Goal: Task Accomplishment & Management: Complete application form

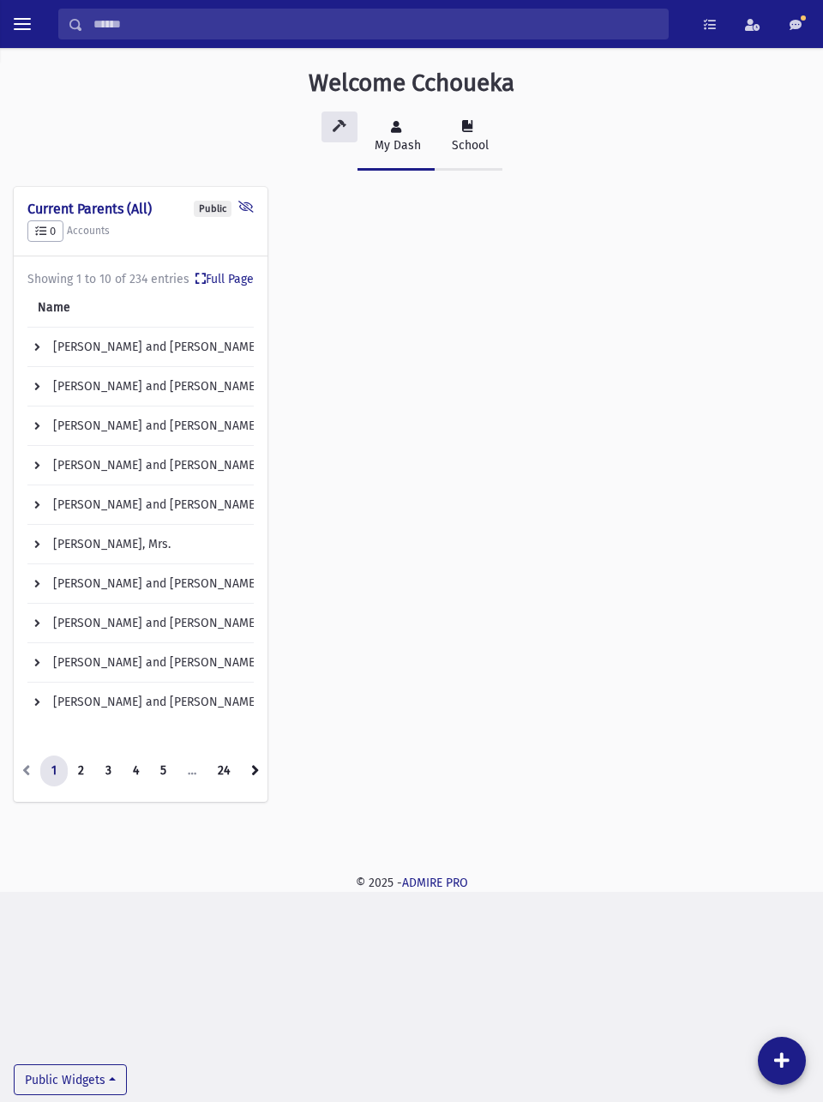
click at [461, 137] on div "School" at bounding box center [469, 145] width 40 height 18
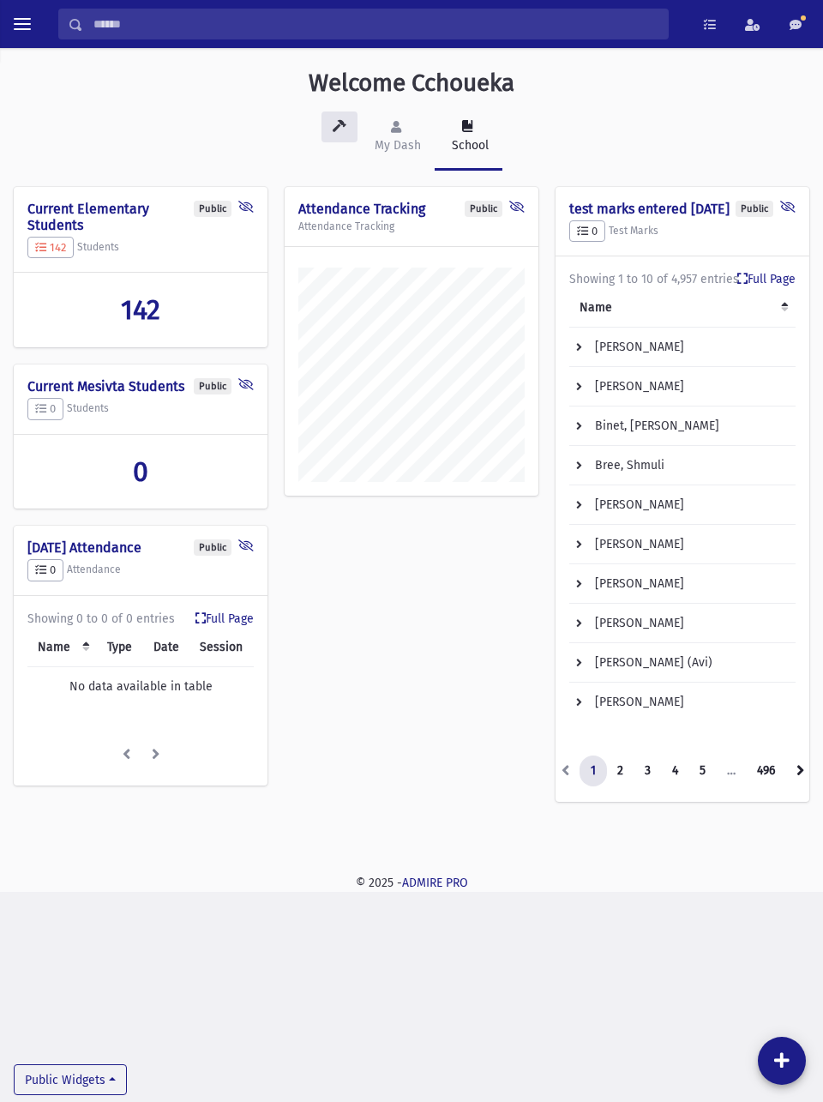
scroll to position [843, 823]
click at [24, 39] on button "toggle menu" at bounding box center [22, 24] width 31 height 31
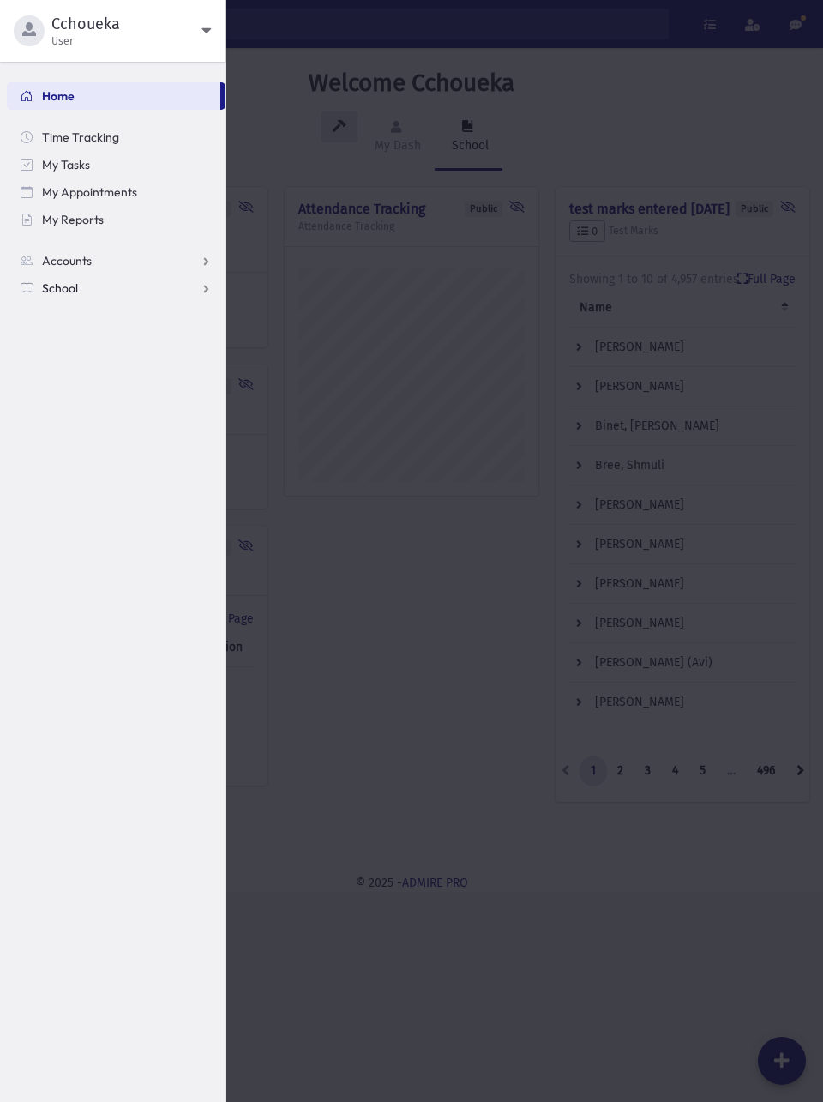
click at [154, 287] on link "School" at bounding box center [116, 287] width 219 height 27
click at [114, 339] on link "Attendance" at bounding box center [116, 342] width 219 height 27
click at [84, 367] on span "Entry" at bounding box center [79, 370] width 29 height 15
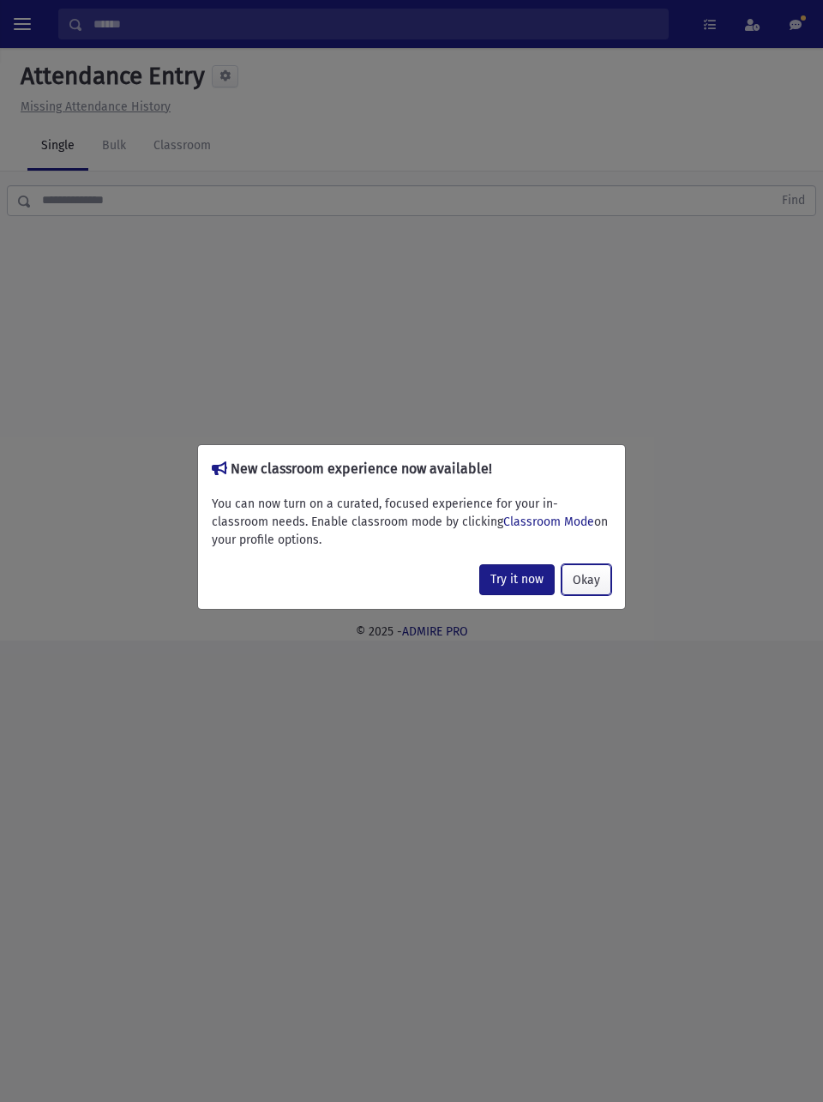
click at [592, 576] on button "Okay" at bounding box center [587, 579] width 50 height 31
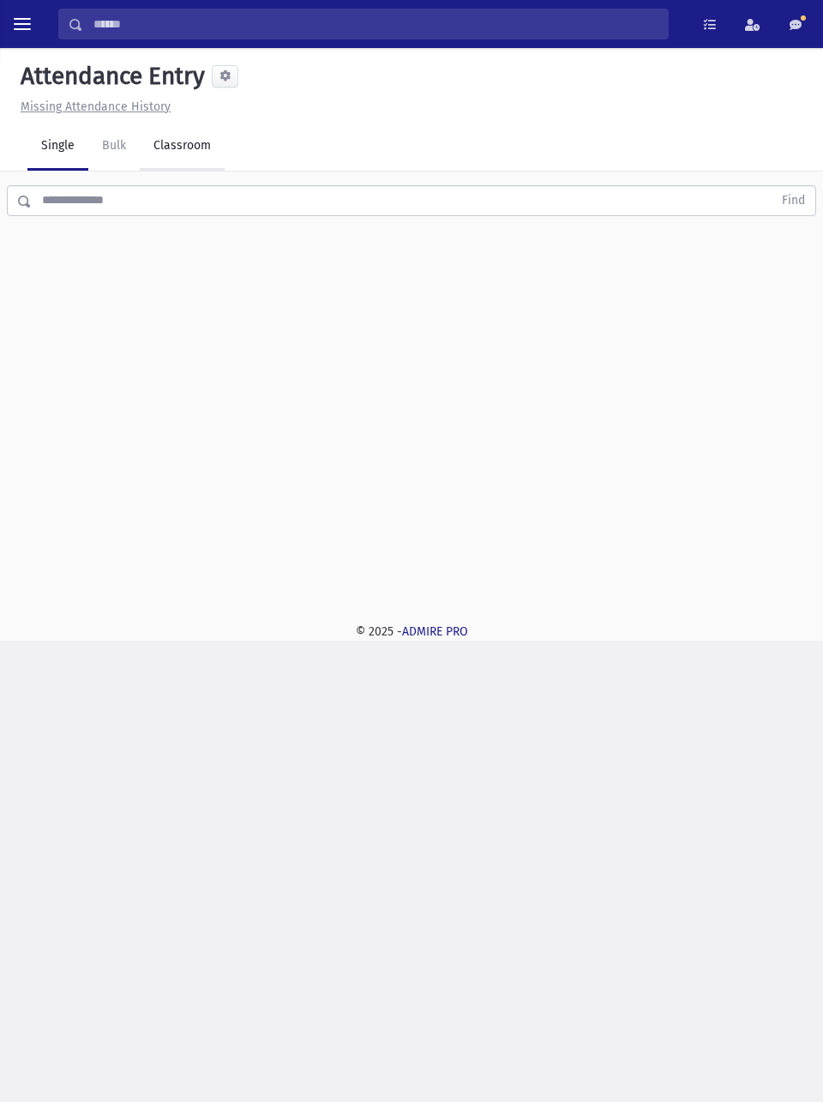
click at [188, 152] on link "Classroom" at bounding box center [182, 147] width 85 height 48
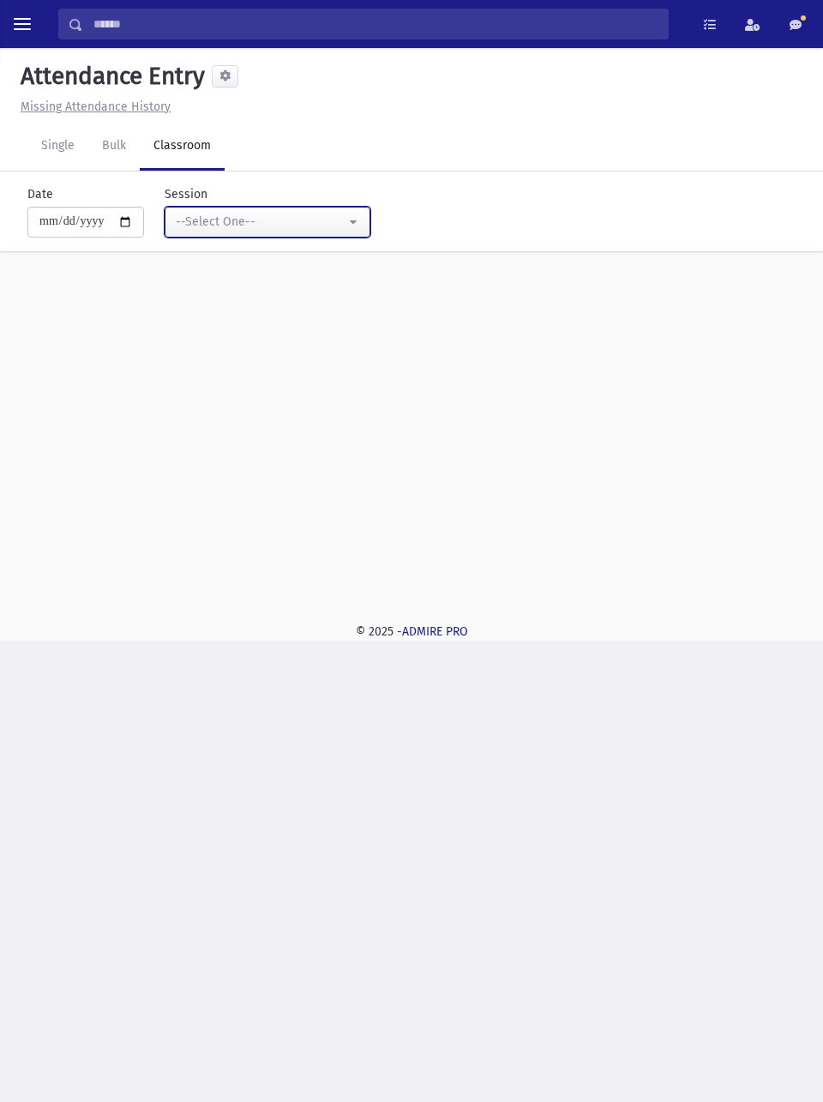
click at [315, 220] on div "--Select One--" at bounding box center [261, 222] width 170 height 18
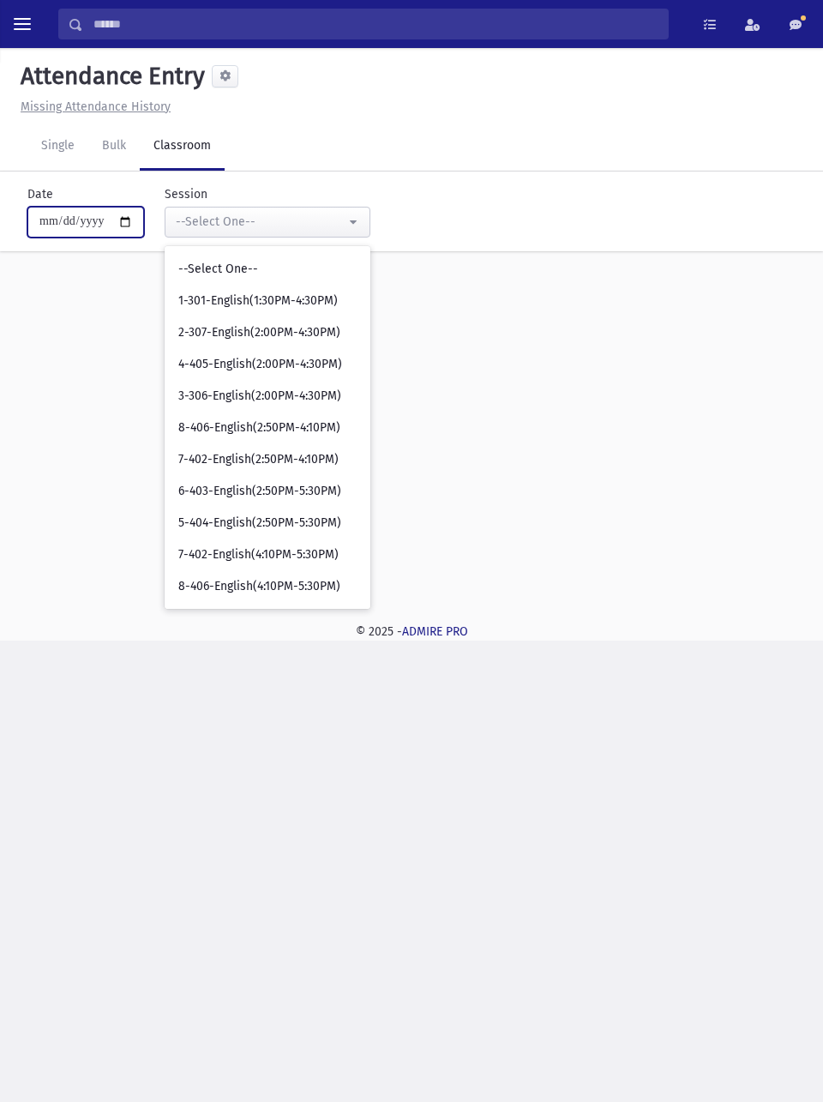
click at [64, 226] on input "**********" at bounding box center [85, 222] width 117 height 31
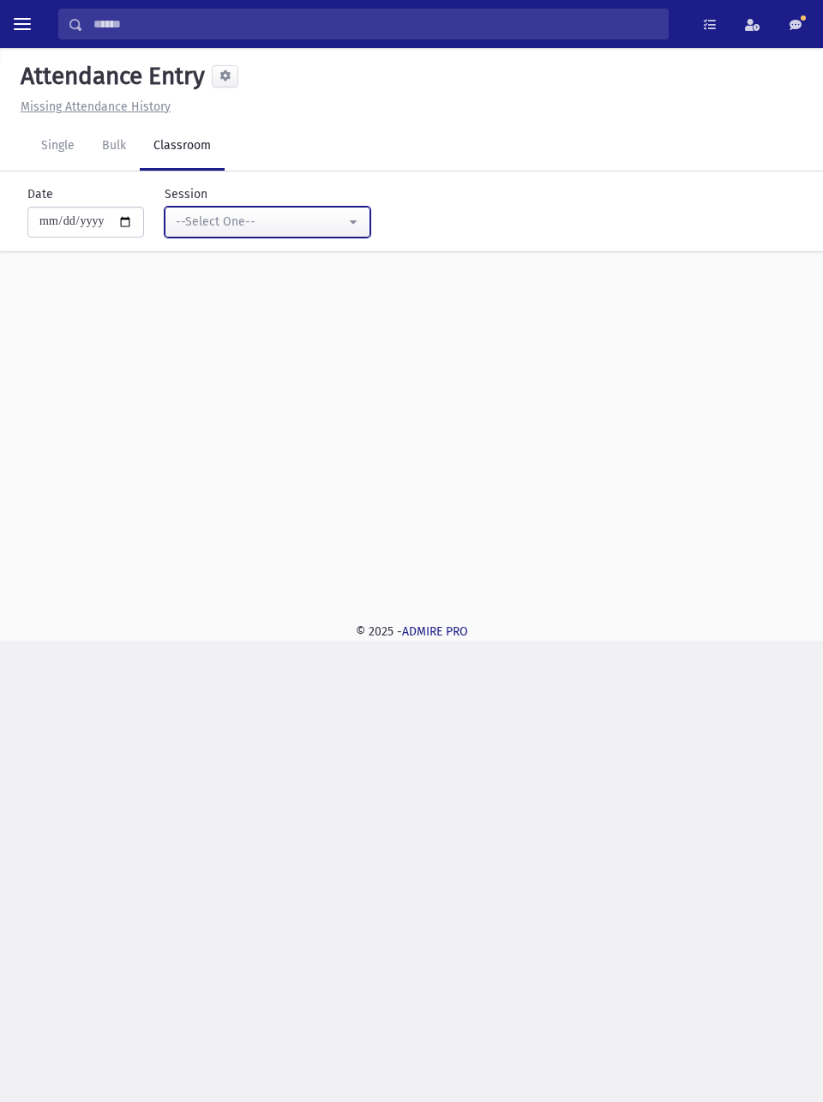
click at [338, 224] on div "--Select One--" at bounding box center [261, 222] width 170 height 18
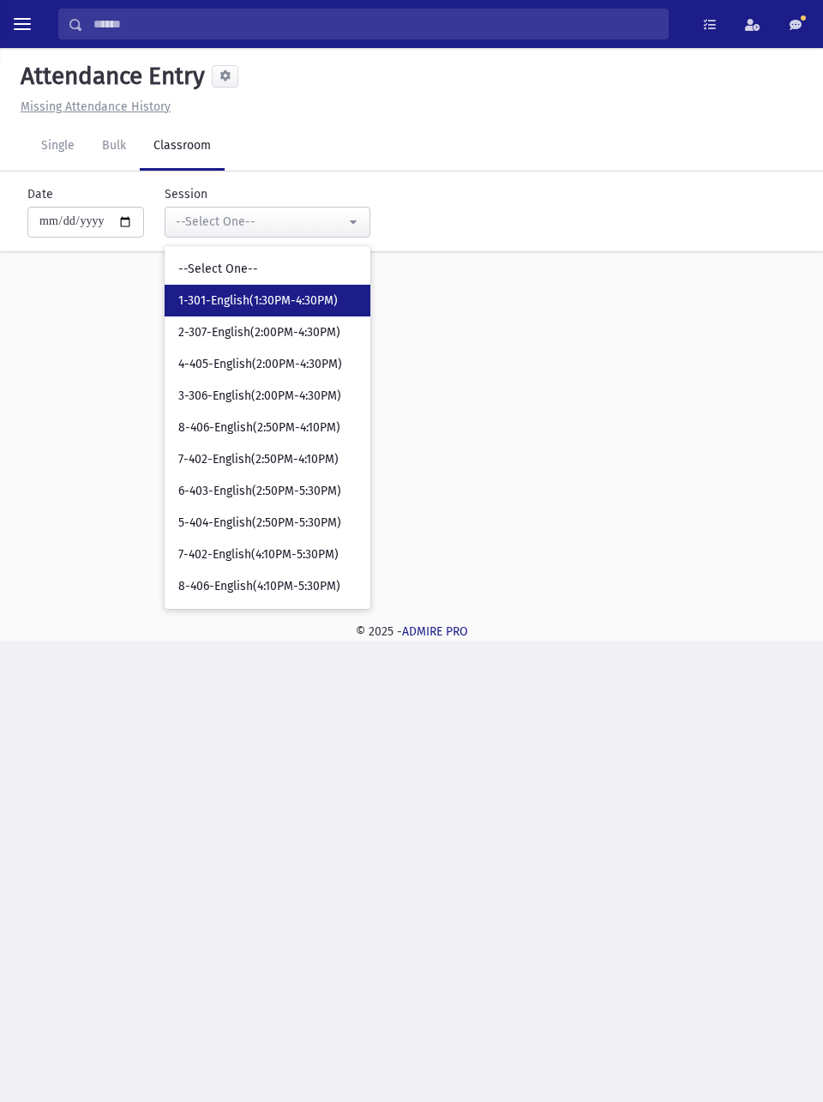
click at [300, 304] on span "1-301-English(1:30PM-4:30PM)" at bounding box center [258, 300] width 160 height 17
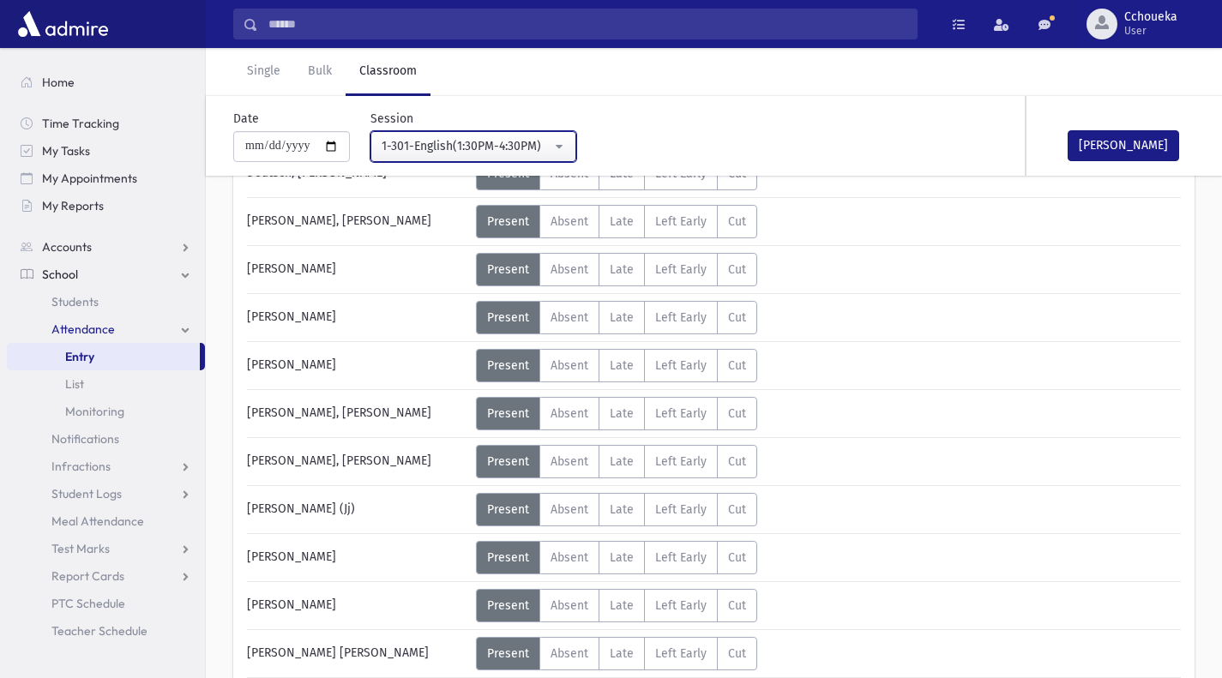
scroll to position [306, 0]
click at [543, 148] on div "1-301-English(1:30PM-4:30PM)" at bounding box center [467, 146] width 170 height 18
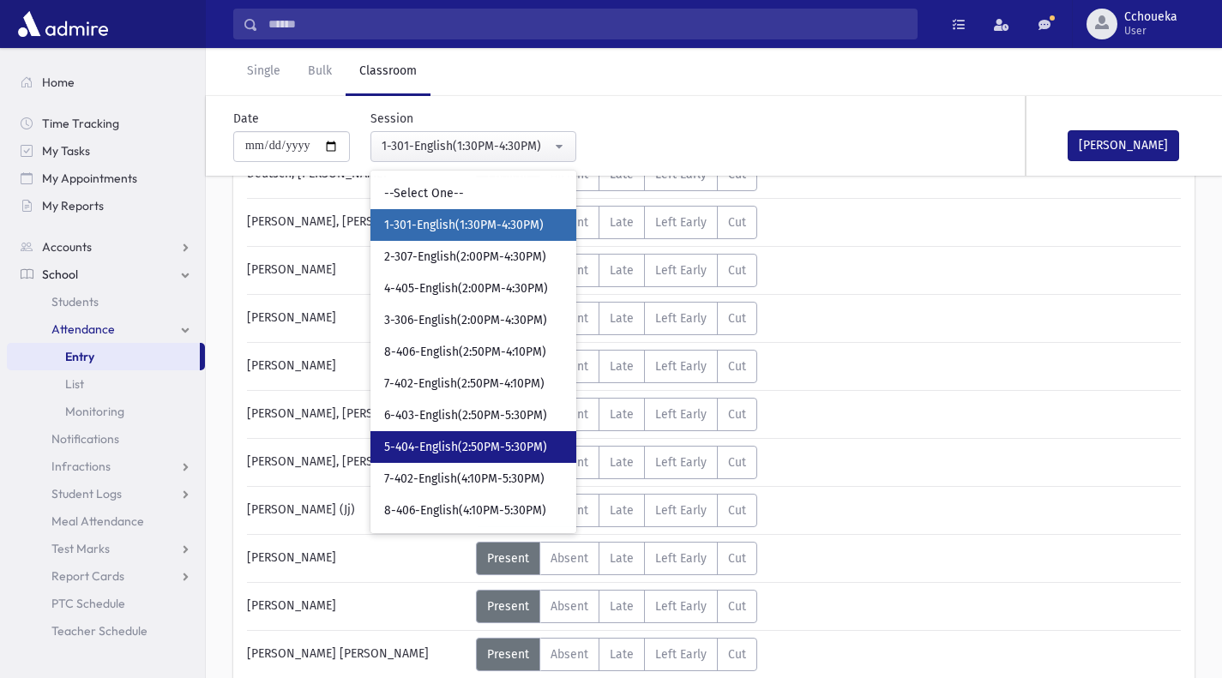
click at [508, 446] on span "5-404-English(2:50PM-5:30PM)" at bounding box center [465, 447] width 163 height 17
select select "****"
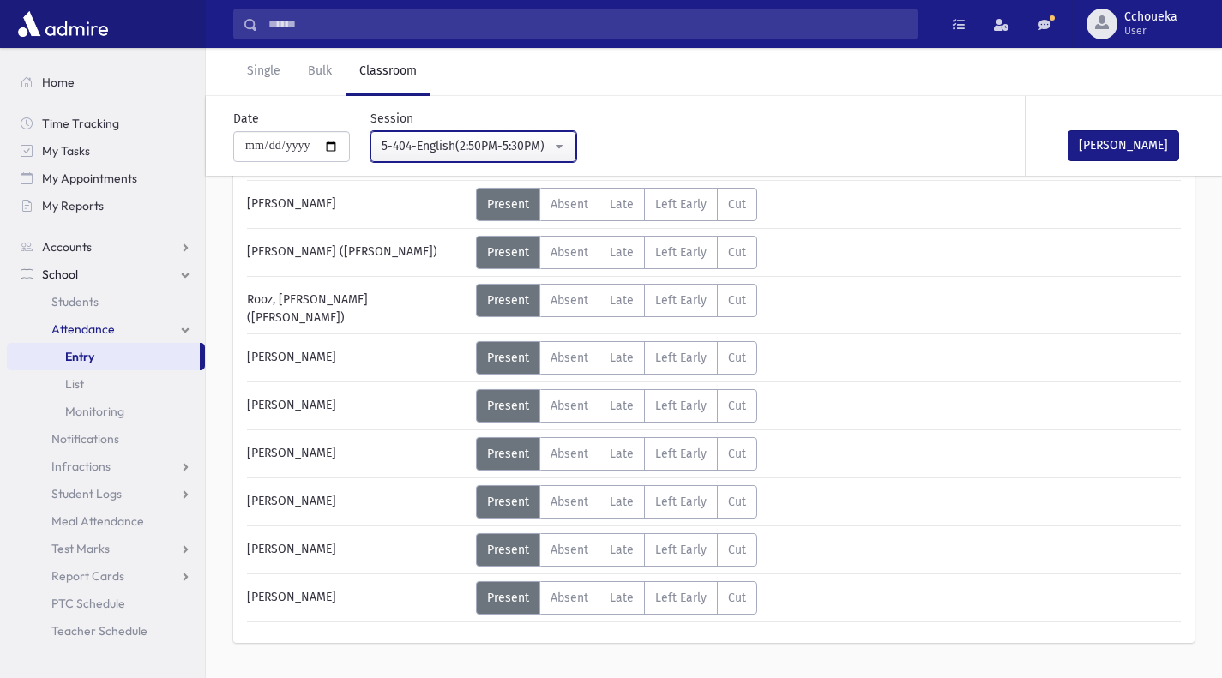
scroll to position [739, 0]
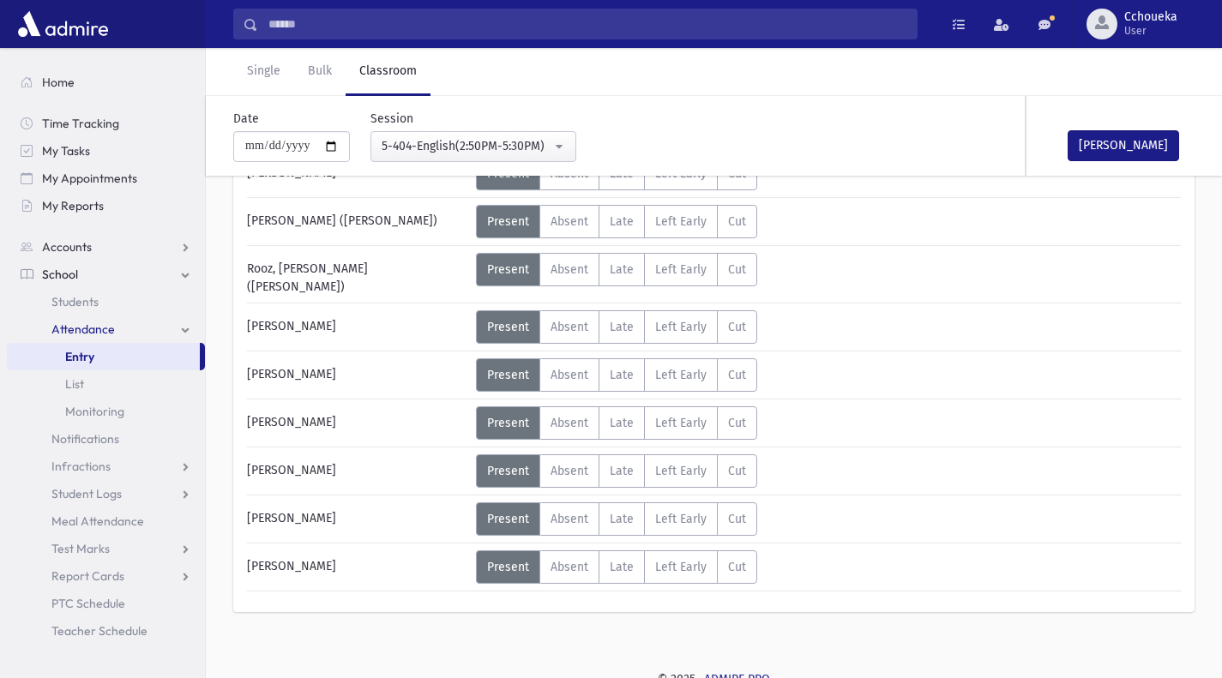
click at [312, 504] on div "Taub, Yosef" at bounding box center [357, 519] width 238 height 33
click at [97, 304] on span "Students" at bounding box center [74, 301] width 47 height 15
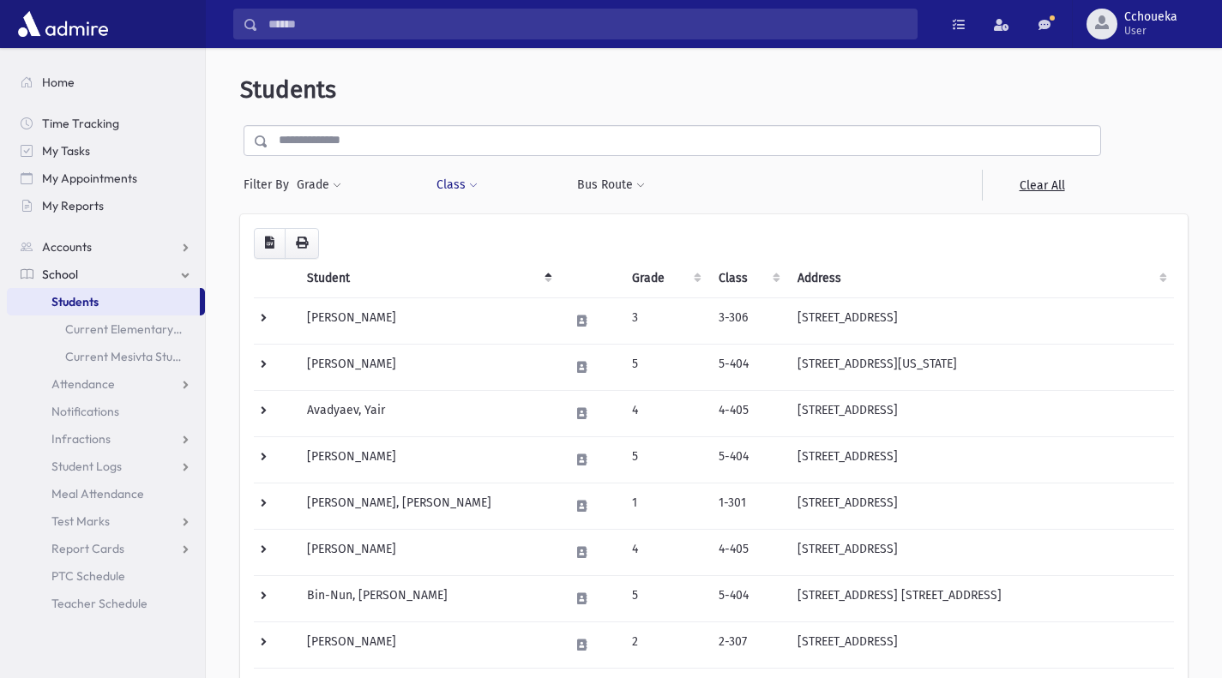
click at [475, 177] on button "Class" at bounding box center [457, 185] width 43 height 31
click at [335, 182] on span at bounding box center [337, 186] width 9 height 10
click at [450, 242] on ul at bounding box center [396, 233] width 178 height 26
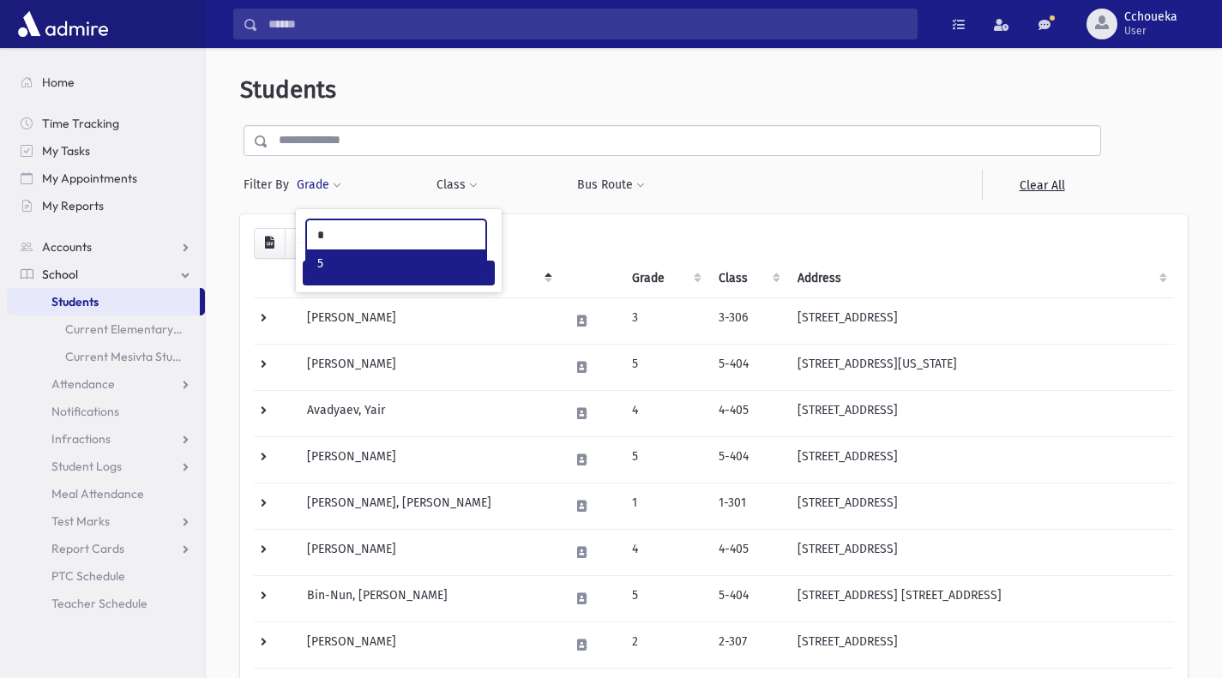
type input "*"
select select "*"
click at [455, 280] on button "Filter" at bounding box center [399, 273] width 192 height 25
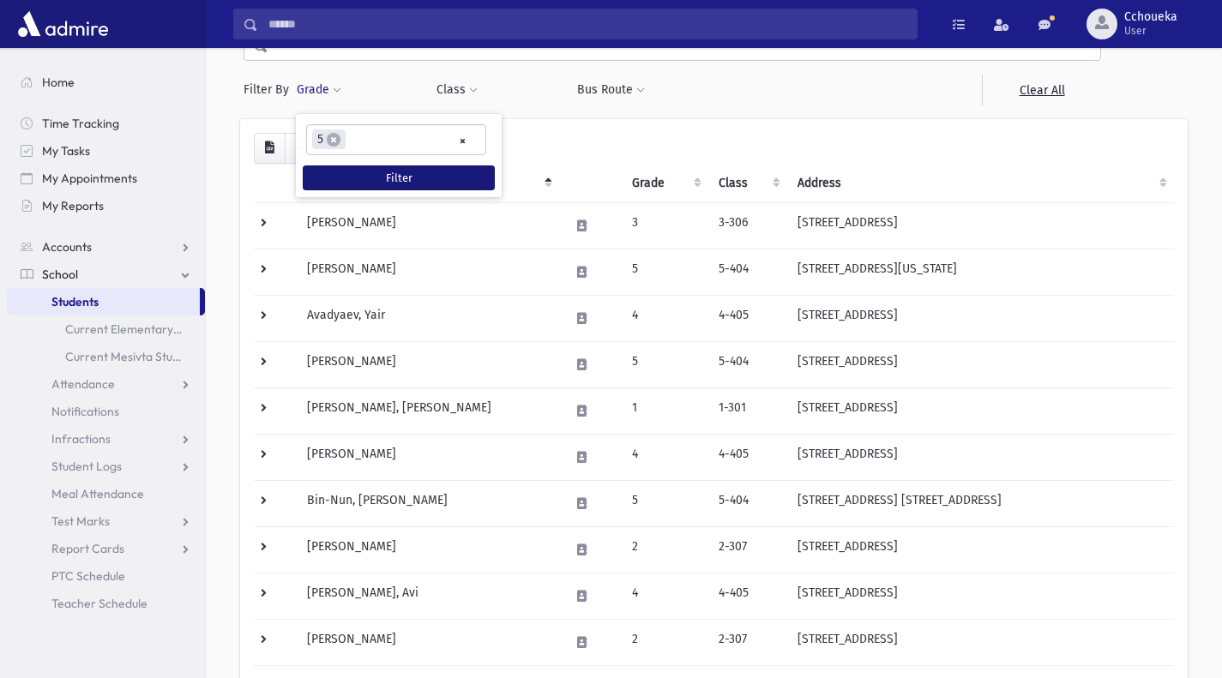
scroll to position [0, 0]
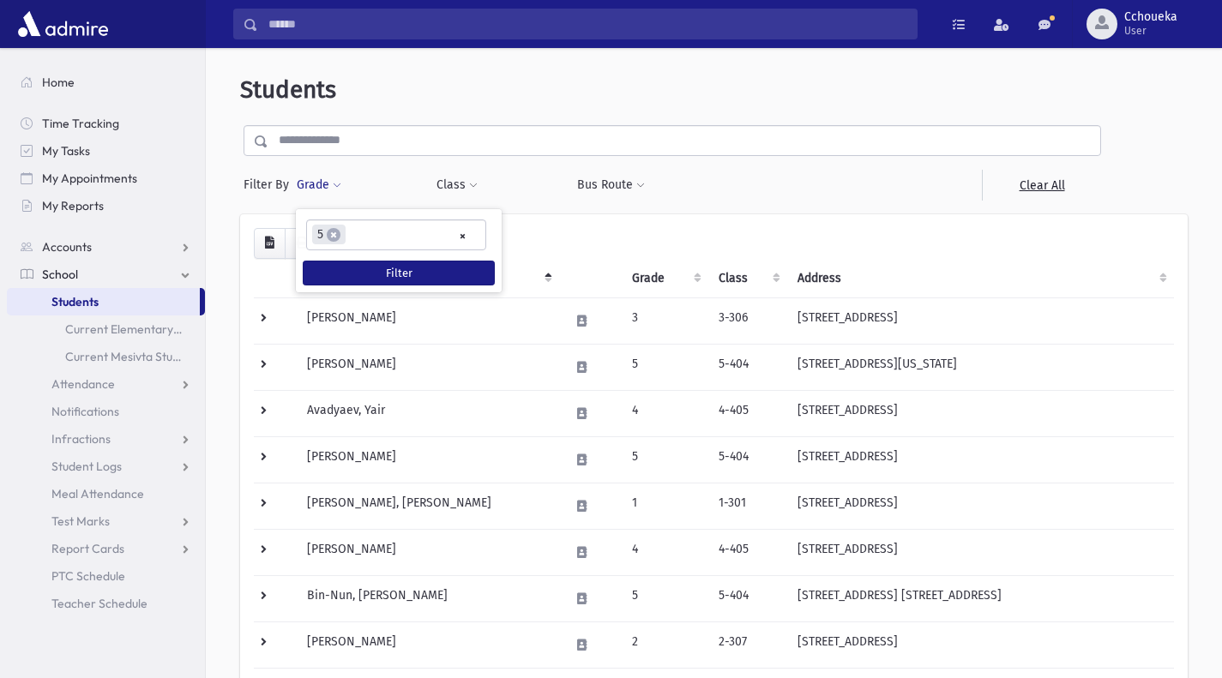
click at [398, 232] on ul "× × 5" at bounding box center [396, 234] width 178 height 28
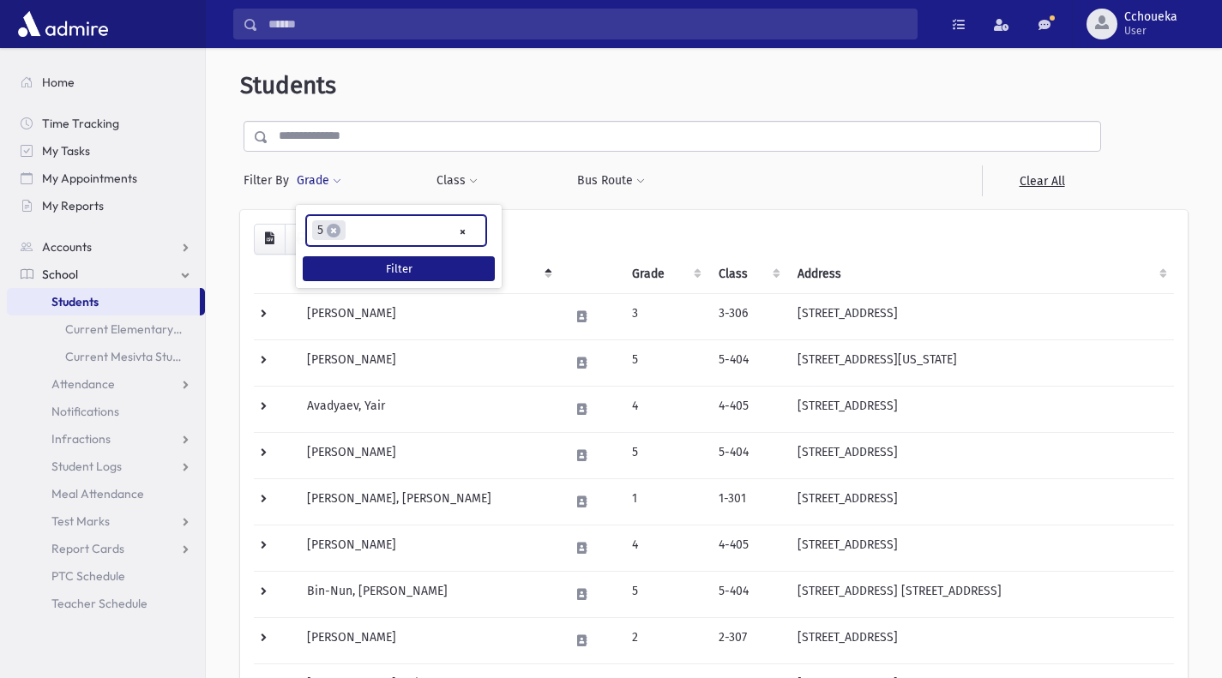
scroll to position [3, 0]
click at [451, 274] on button "Filter" at bounding box center [399, 270] width 192 height 25
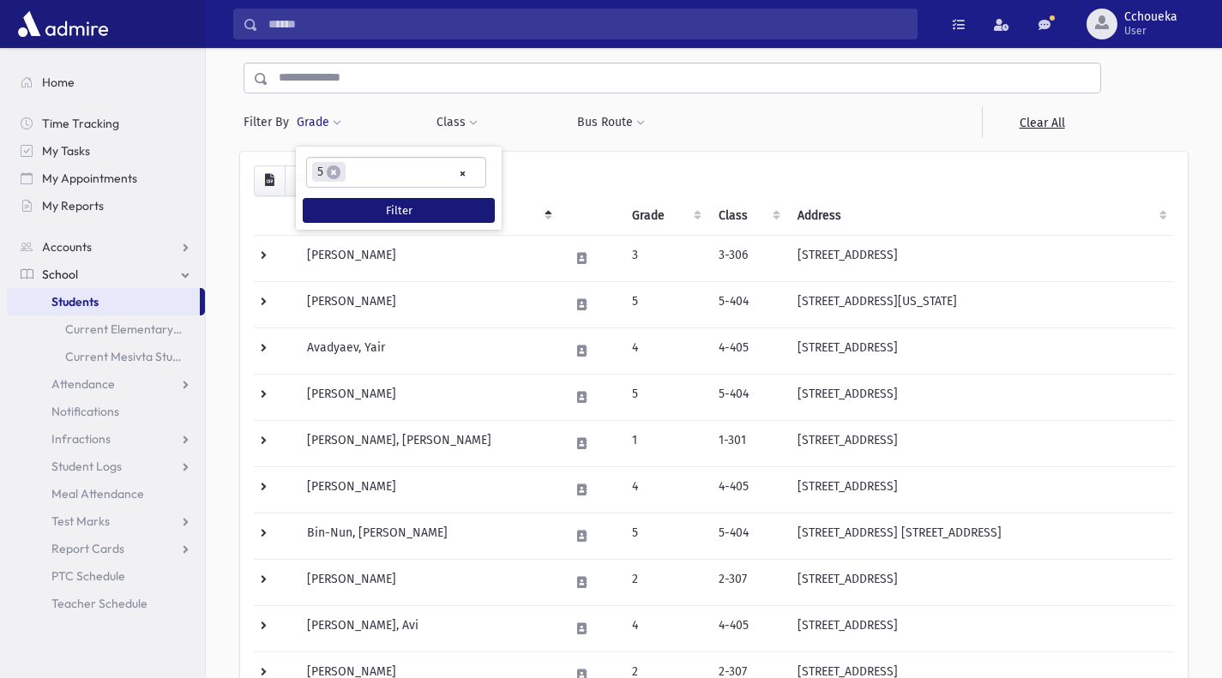
scroll to position [35, 0]
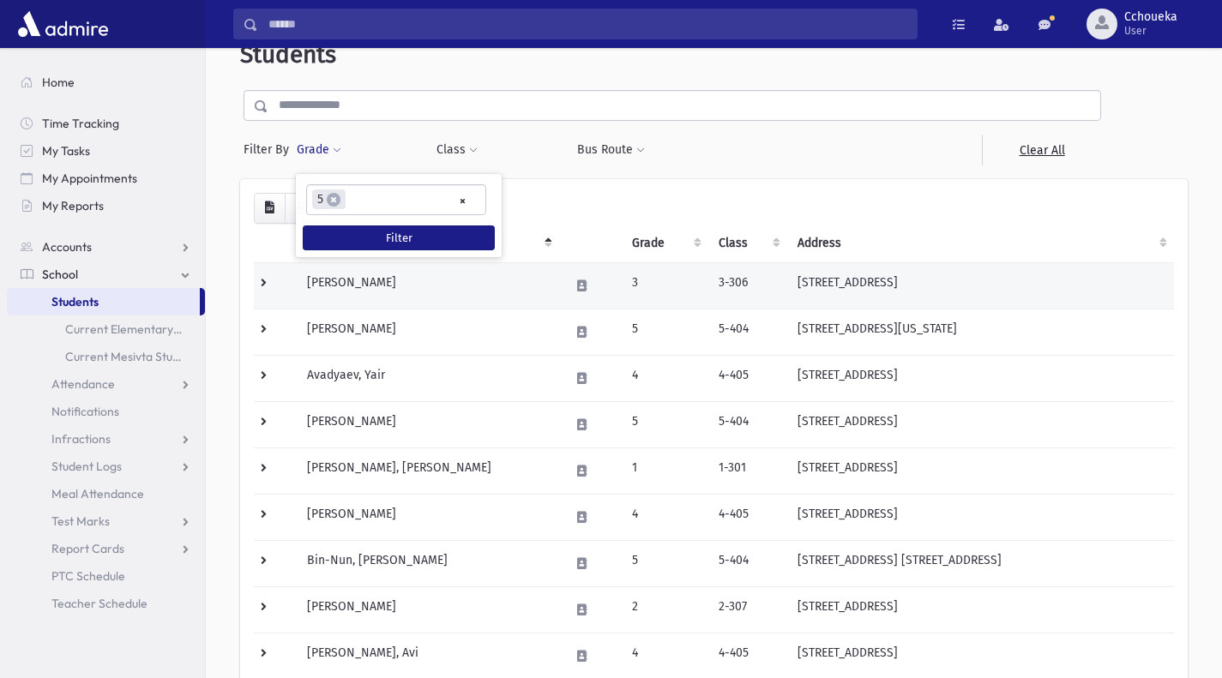
click at [394, 286] on td "Abraham, Raphael" at bounding box center [428, 285] width 262 height 46
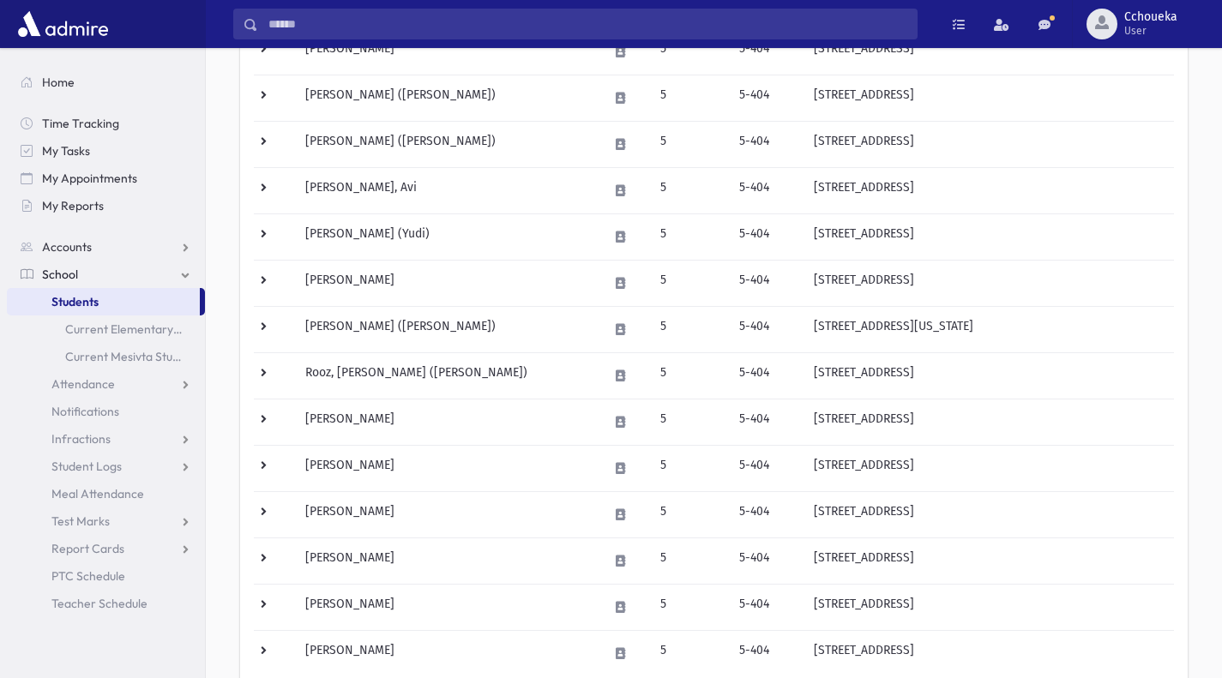
scroll to position [614, 0]
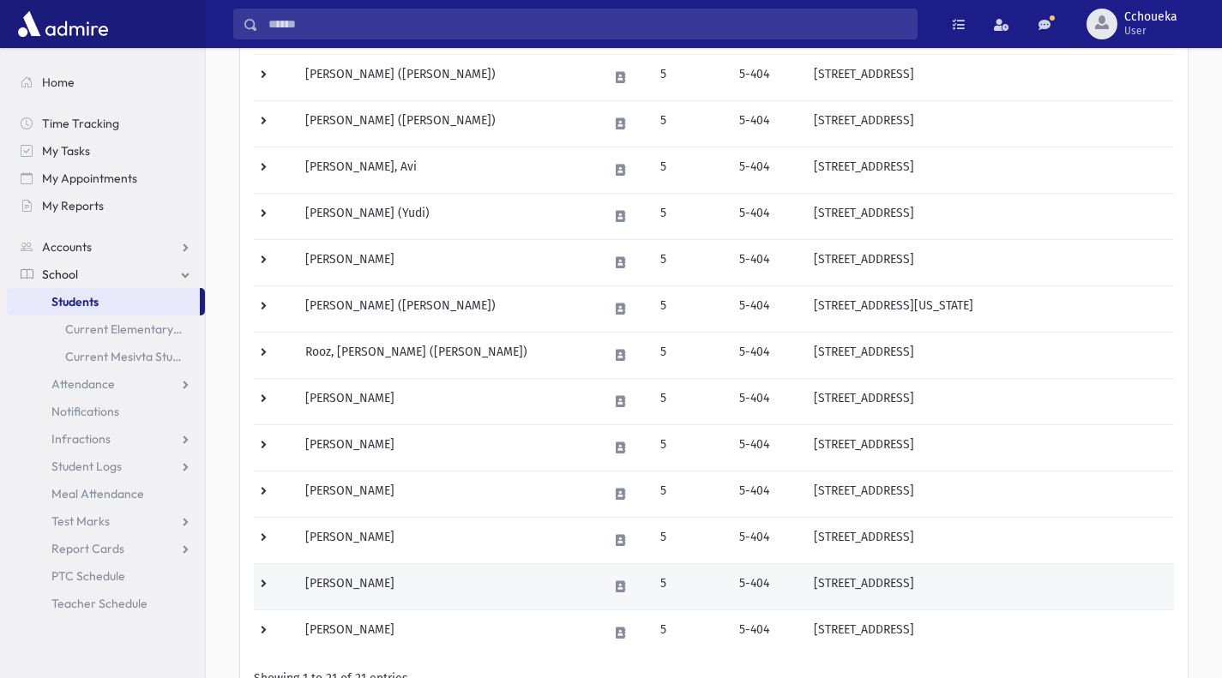
click at [352, 596] on td "Taub, Yosef" at bounding box center [446, 587] width 303 height 46
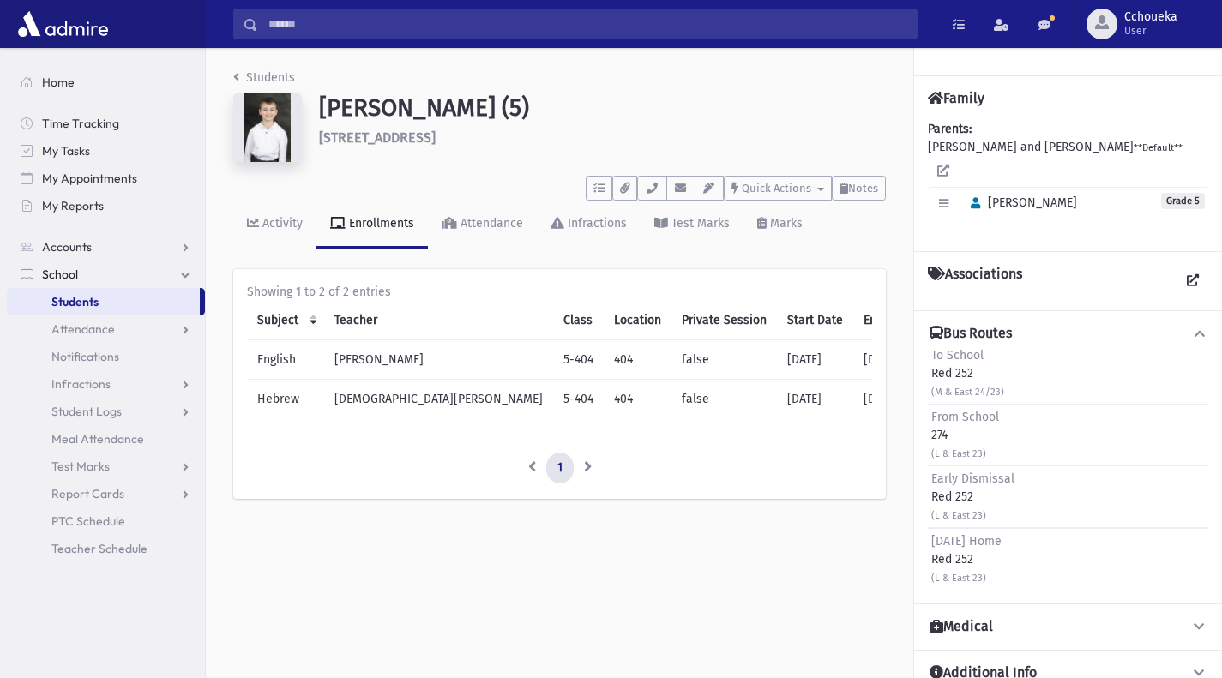
click at [255, 118] on img at bounding box center [267, 127] width 69 height 69
click at [272, 123] on img at bounding box center [267, 127] width 69 height 69
click at [264, 141] on img at bounding box center [267, 127] width 69 height 69
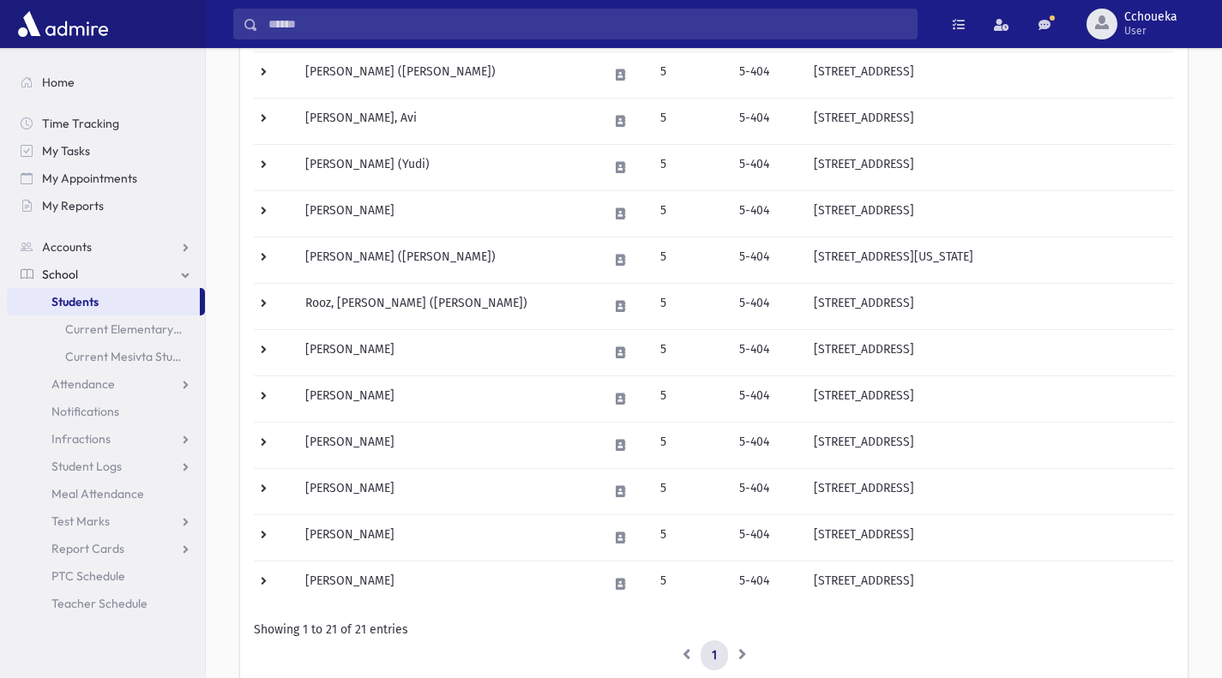
scroll to position [690, 0]
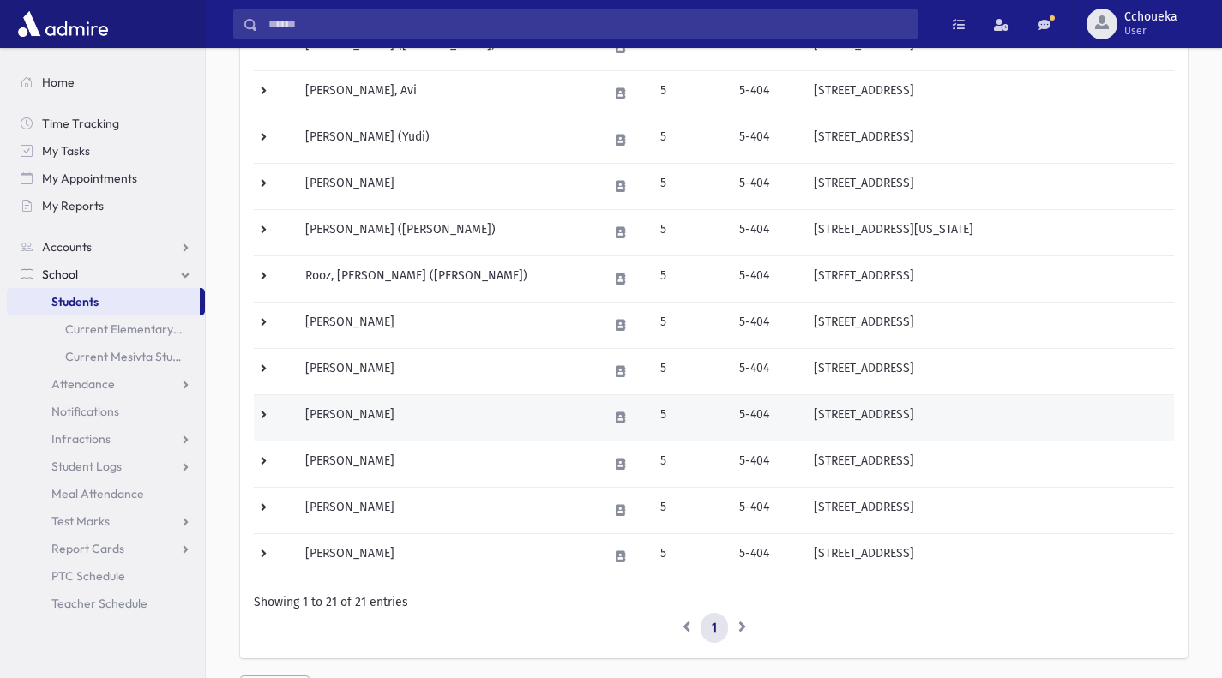
click at [372, 418] on td "[PERSON_NAME]" at bounding box center [446, 418] width 303 height 46
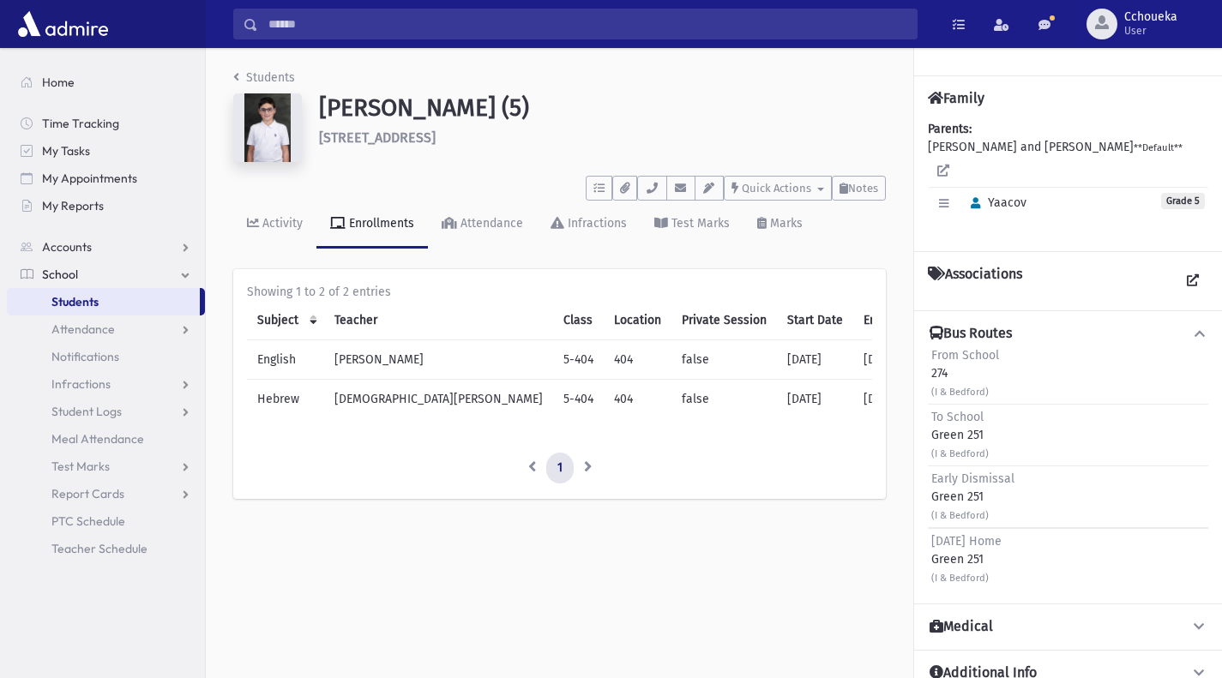
click at [270, 124] on img at bounding box center [267, 127] width 69 height 69
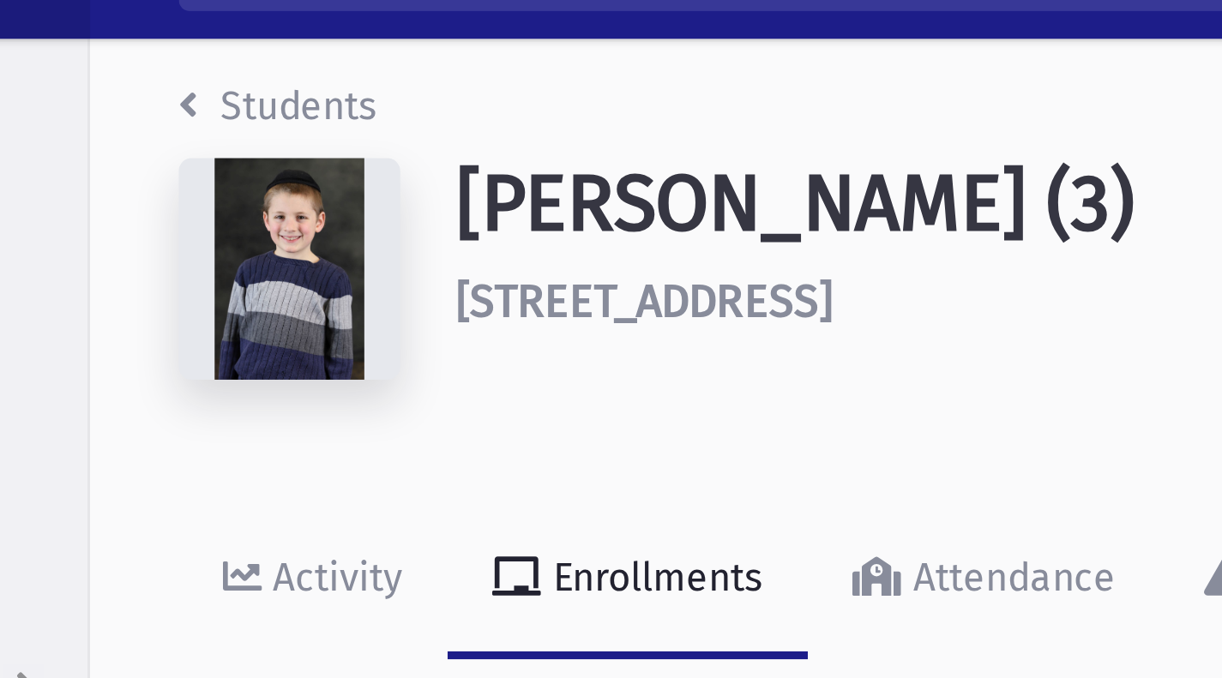
scroll to position [9, 0]
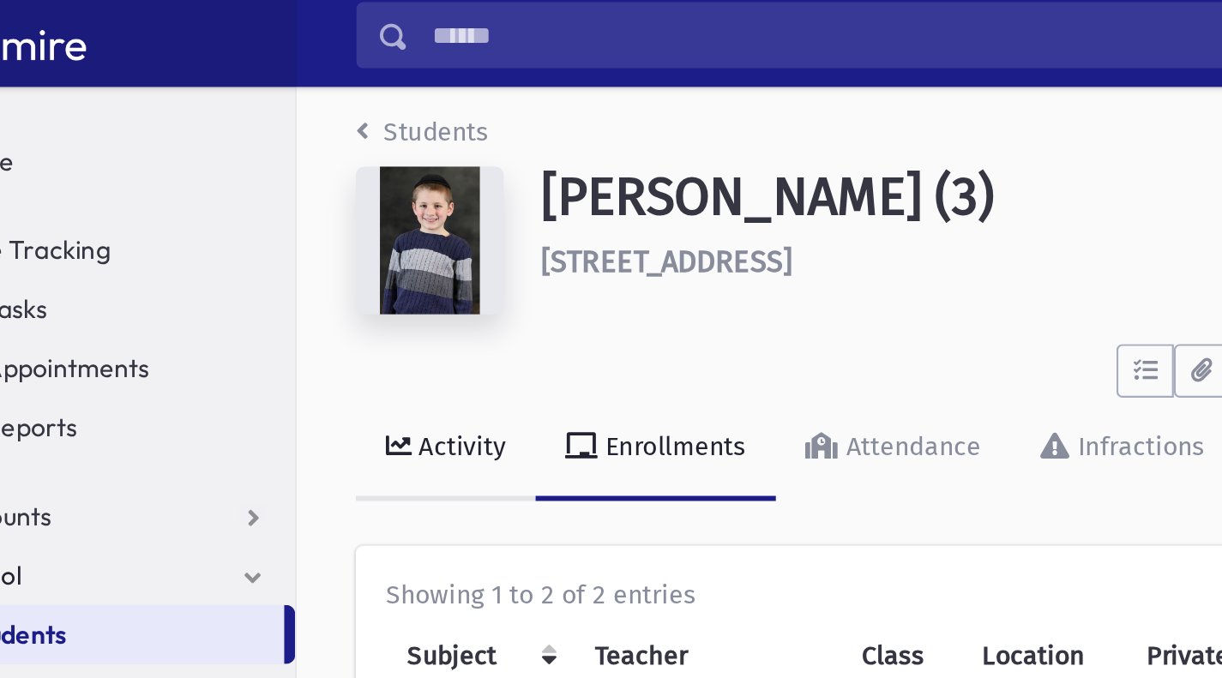
click at [280, 214] on div "Activity" at bounding box center [281, 215] width 44 height 15
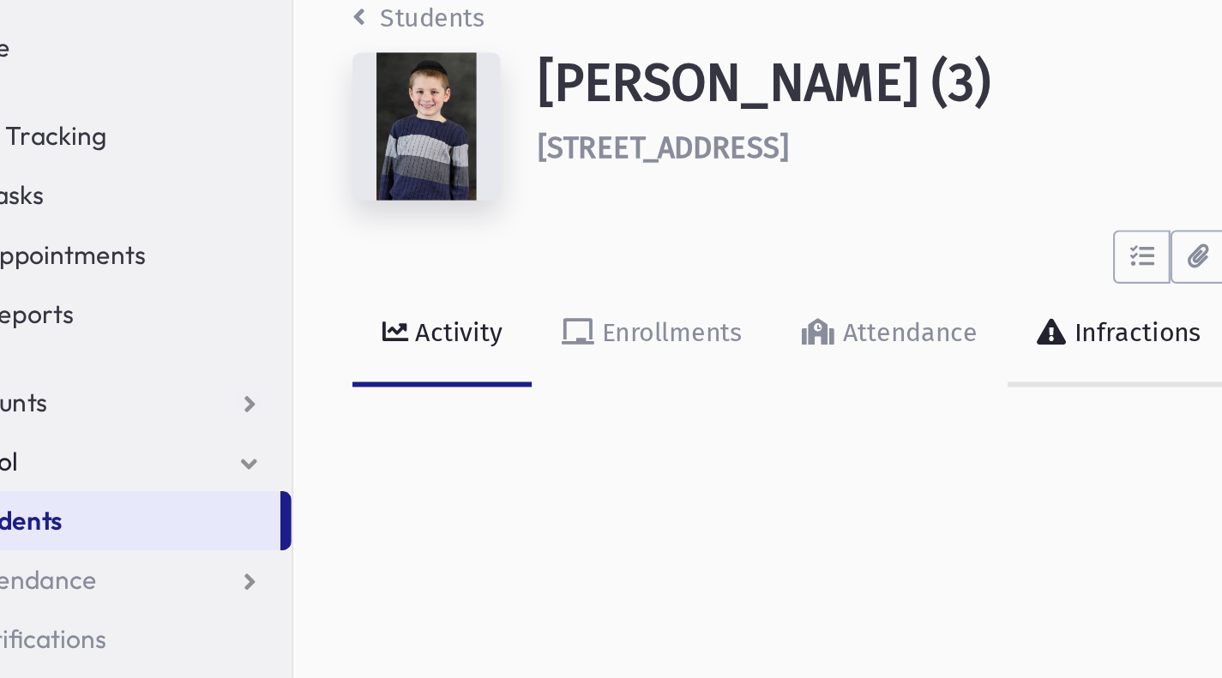
click at [583, 220] on div "Infractions" at bounding box center [595, 215] width 63 height 15
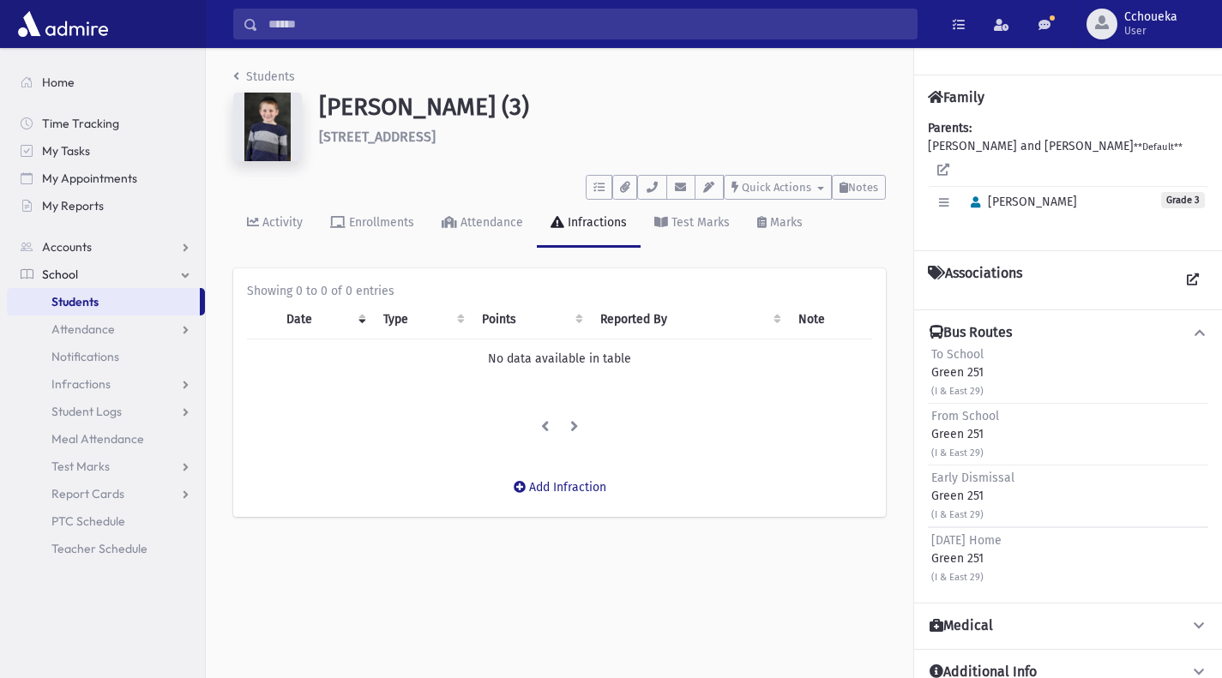
scroll to position [5, 0]
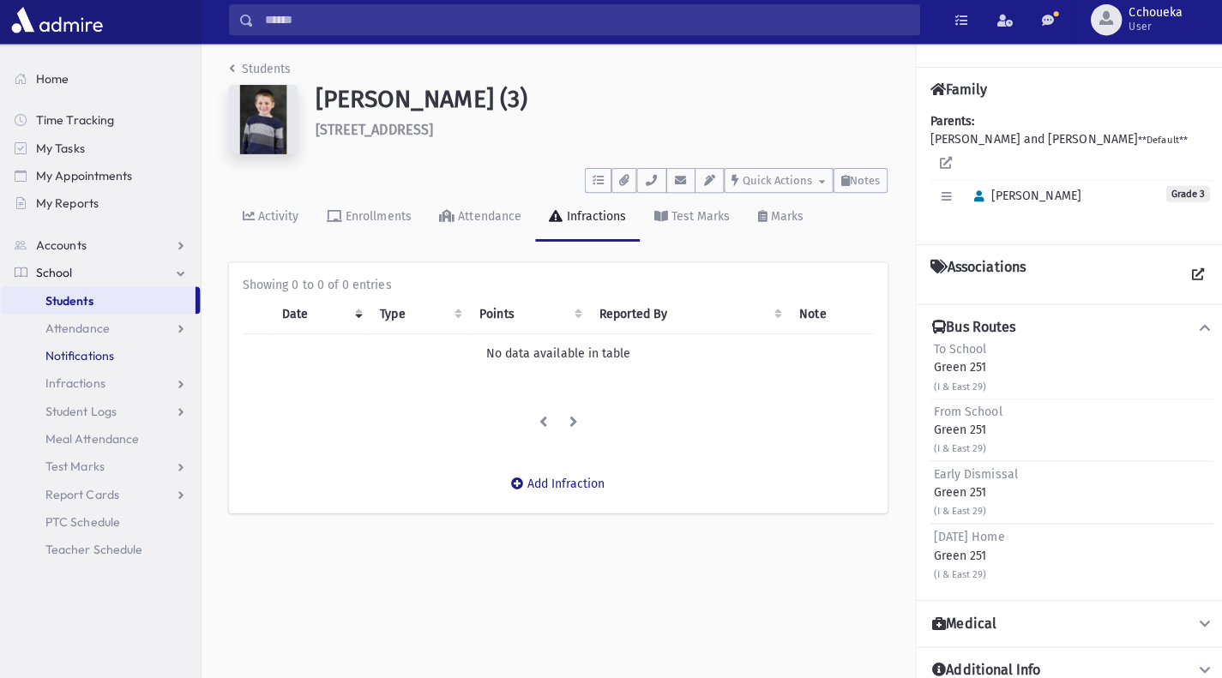
click at [124, 346] on link "Notifications" at bounding box center [106, 356] width 198 height 27
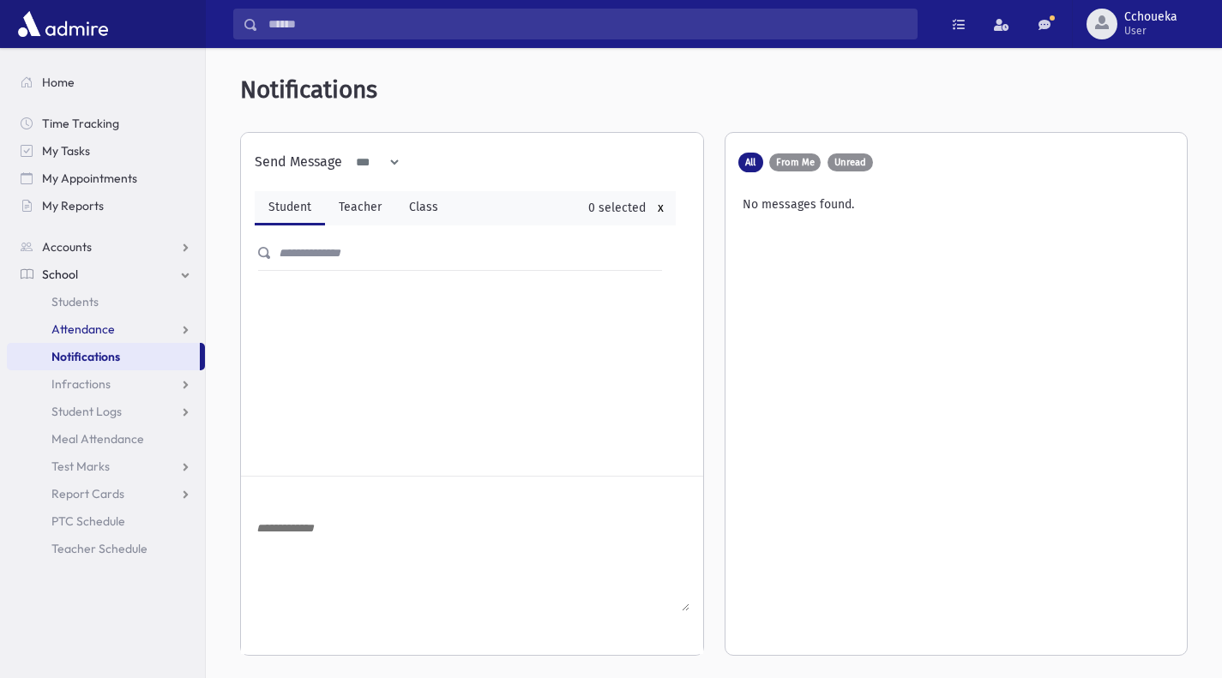
click at [105, 331] on span "Attendance" at bounding box center [82, 329] width 63 height 15
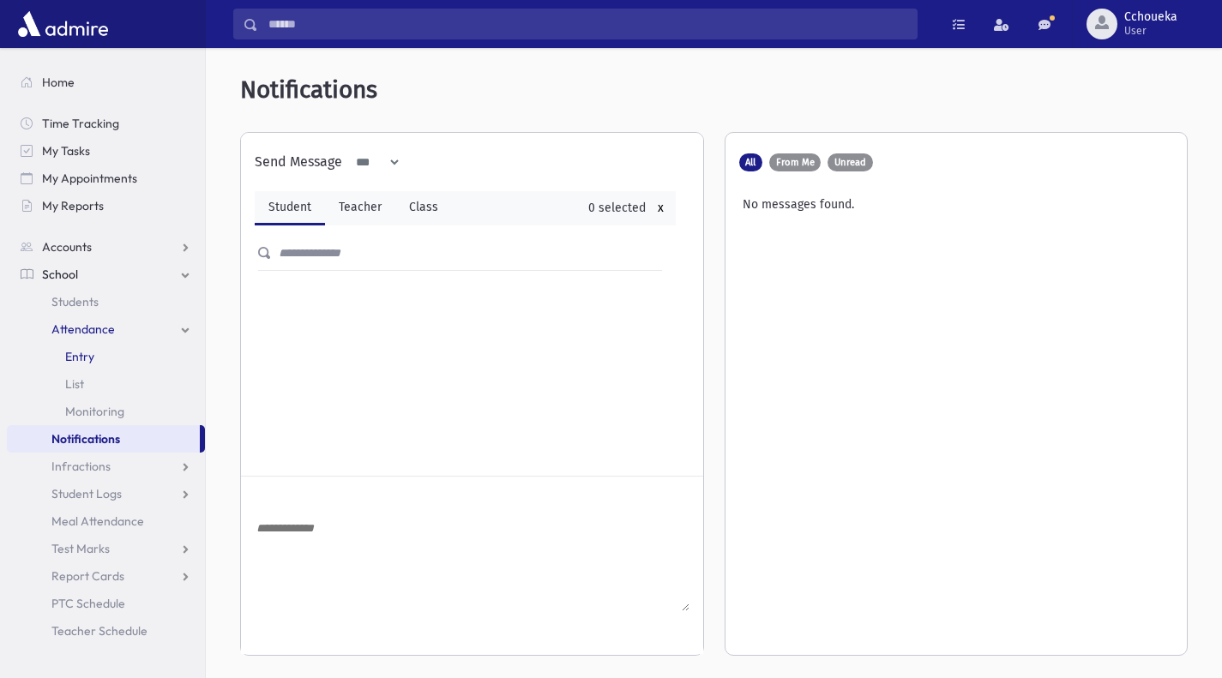
click at [93, 365] on link "Entry" at bounding box center [106, 356] width 198 height 27
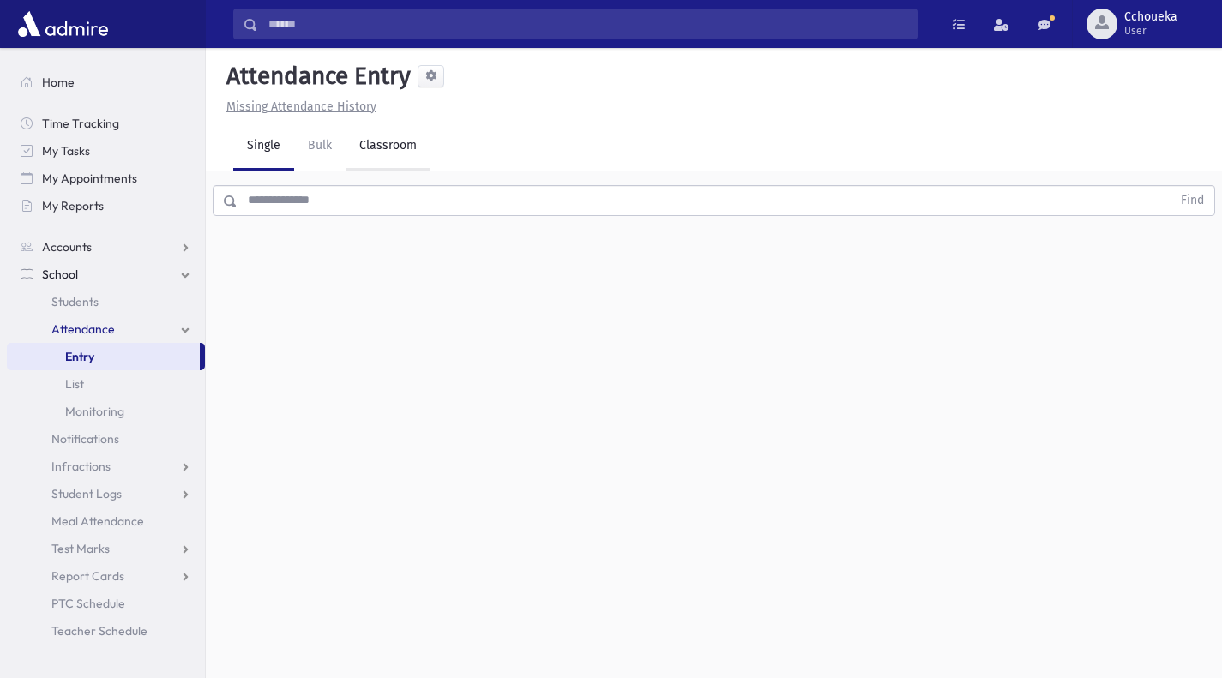
click at [397, 144] on link "Classroom" at bounding box center [388, 147] width 85 height 48
